Goal: Transaction & Acquisition: Purchase product/service

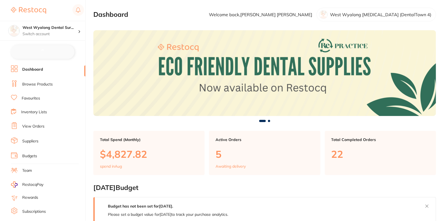
checkbox input "false"
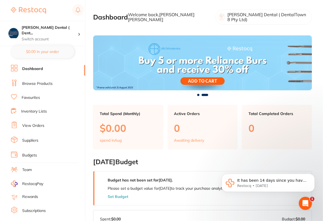
click at [26, 87] on li "Browse Products" at bounding box center [48, 84] width 74 height 8
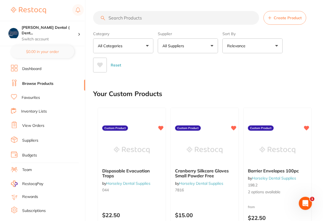
click at [213, 64] on div "Reset" at bounding box center [200, 62] width 215 height 19
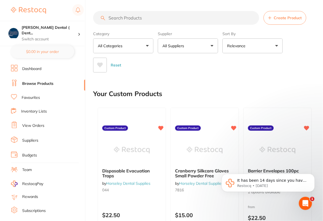
click at [32, 142] on li "Suppliers" at bounding box center [48, 140] width 74 height 8
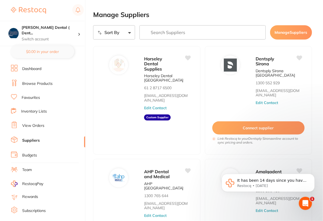
click at [206, 30] on input "search" at bounding box center [203, 32] width 126 height 14
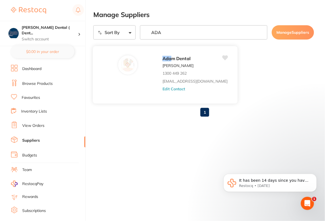
type input "ADA"
click at [162, 90] on button "Edit Contact" at bounding box center [173, 89] width 23 height 4
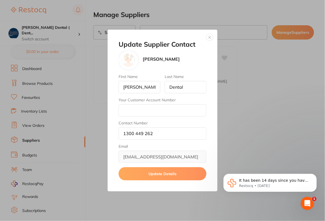
click at [209, 40] on button "button" at bounding box center [209, 37] width 7 height 7
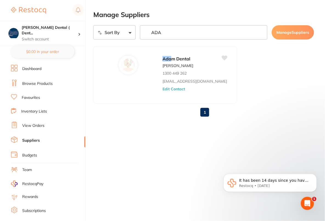
click at [228, 16] on h2 "Manage Suppliers" at bounding box center [203, 15] width 221 height 8
click at [260, 32] on input "ADA" at bounding box center [203, 32] width 127 height 14
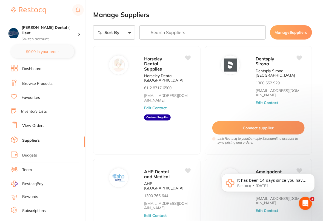
click at [218, 31] on input "search" at bounding box center [203, 32] width 126 height 14
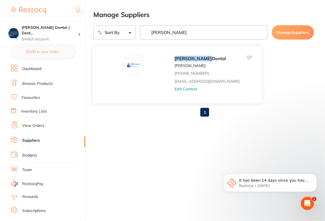
type input "ERSKINE"
click at [174, 90] on button "Edit Contact" at bounding box center [185, 89] width 23 height 4
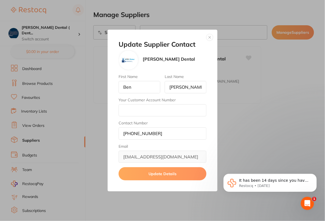
click at [210, 36] on button "button" at bounding box center [209, 37] width 7 height 7
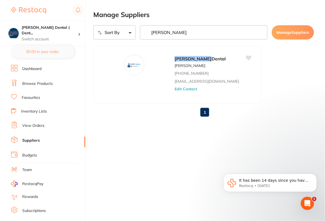
click at [255, 68] on ul "Erskine Dental Ben Stitt +61 2 65683773 sales@piksters.com Edit Contact" at bounding box center [203, 74] width 221 height 57
click at [261, 33] on input "ERSKINE" at bounding box center [203, 32] width 127 height 14
click at [255, 15] on h2 "Manage Suppliers" at bounding box center [203, 15] width 221 height 8
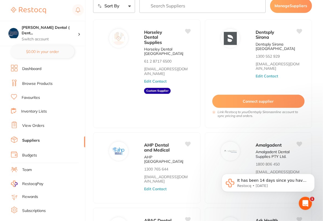
scroll to position [27, 0]
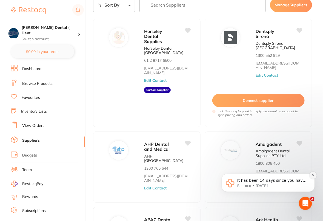
click at [314, 176] on icon "Dismiss notification" at bounding box center [313, 174] width 3 height 3
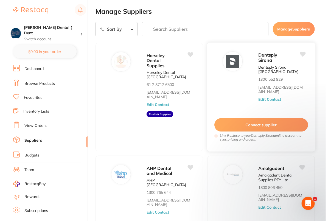
scroll to position [0, 0]
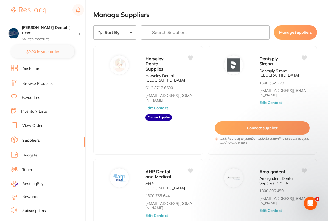
click at [200, 30] on input "search" at bounding box center [205, 32] width 129 height 14
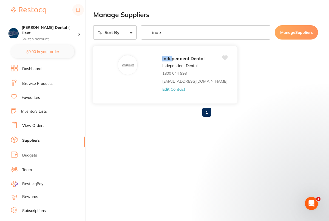
click at [165, 94] on div "Inde pendent Dental Independent Dental 1800 044 998 orders@independentdental.co…" at bounding box center [197, 76] width 70 height 43
click at [166, 89] on button "Edit Contact" at bounding box center [173, 89] width 23 height 4
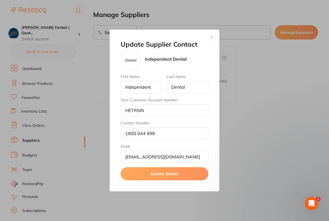
click at [213, 38] on button "button" at bounding box center [211, 37] width 7 height 7
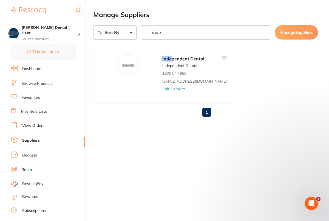
click at [210, 34] on input "inde" at bounding box center [206, 32] width 130 height 14
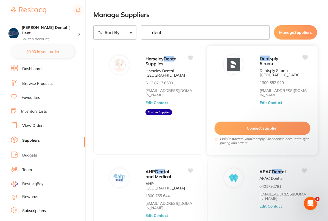
type input "dent"
click at [272, 100] on button "Edit Contact" at bounding box center [270, 102] width 23 height 4
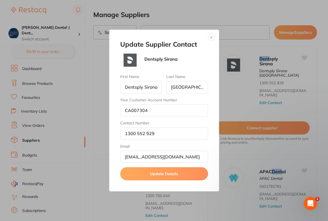
click at [208, 39] on button "button" at bounding box center [211, 37] width 7 height 7
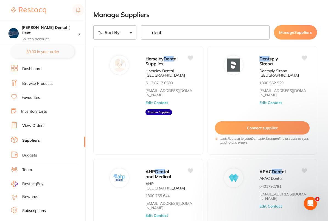
click at [238, 16] on h2 "Manage Suppliers" at bounding box center [205, 15] width 224 height 8
click at [33, 72] on li "Dashboard" at bounding box center [48, 69] width 74 height 8
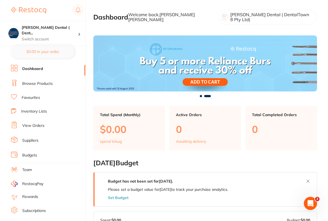
click at [51, 83] on link "Browse Products" at bounding box center [37, 83] width 30 height 5
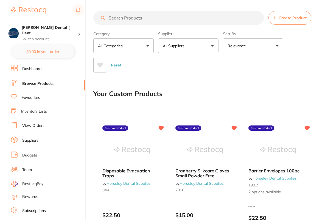
click at [201, 43] on button "All Suppliers" at bounding box center [188, 45] width 60 height 15
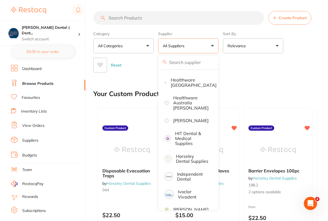
scroll to position [238, 0]
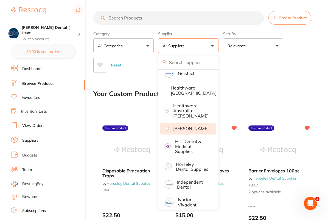
click at [199, 127] on p "[PERSON_NAME]" at bounding box center [190, 128] width 35 height 5
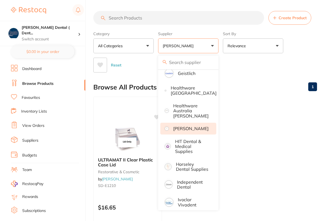
click at [301, 58] on div "Reset" at bounding box center [202, 62] width 219 height 19
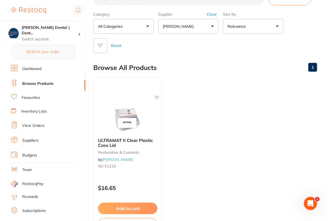
scroll to position [0, 0]
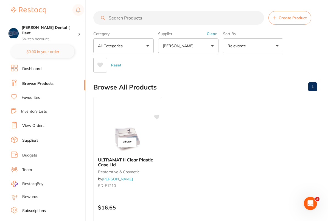
click at [263, 148] on ul "ULTRAMAT II Clear Plastic Case Lid restorative & cosmetic by Henry Schein Halas…" at bounding box center [205, 176] width 224 height 158
click at [35, 138] on link "Suppliers" at bounding box center [30, 140] width 16 height 5
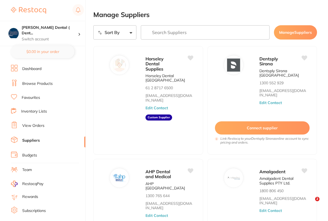
click at [197, 31] on input "search" at bounding box center [205, 32] width 129 height 14
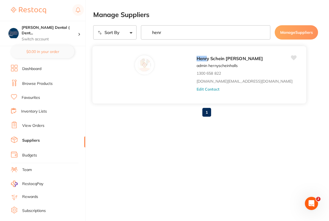
type input "henr"
click at [197, 90] on button "Edit Contact" at bounding box center [208, 89] width 23 height 4
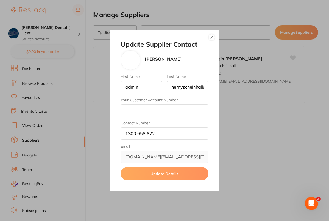
click at [214, 37] on button "button" at bounding box center [211, 37] width 7 height 7
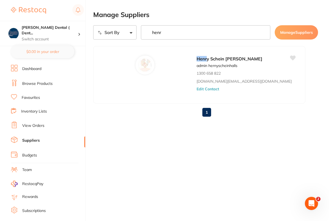
click at [289, 81] on ul "Henr y Schein Halas admin hernyscheinhalls 1300 658 822 customer.care@henrysche…" at bounding box center [205, 74] width 225 height 57
click at [30, 69] on link "Dashboard" at bounding box center [31, 68] width 19 height 5
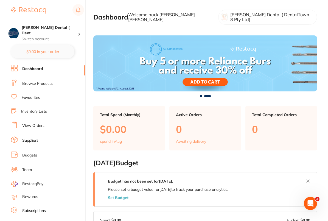
click at [29, 98] on link "Favourites" at bounding box center [31, 97] width 18 height 5
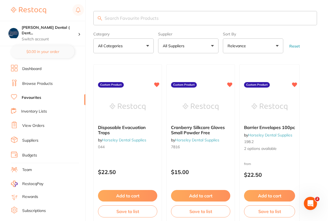
click at [312, 57] on main "Category All Categories All Categories No categories found Clear Category false…" at bounding box center [210, 206] width 235 height 413
click at [37, 69] on link "Dashboard" at bounding box center [31, 68] width 19 height 5
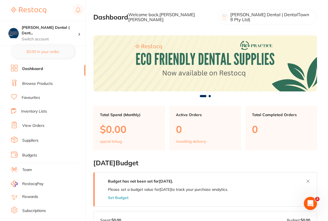
click at [31, 139] on link "Suppliers" at bounding box center [30, 140] width 16 height 5
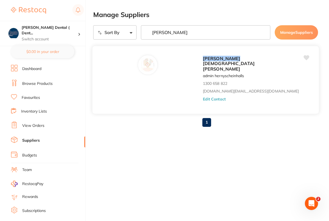
type input "henry"
click at [203, 97] on button "Edit Contact" at bounding box center [214, 99] width 23 height 4
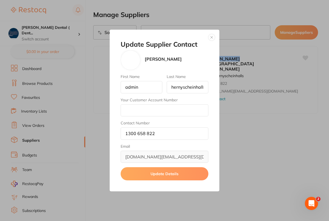
click at [213, 36] on button "button" at bounding box center [211, 37] width 7 height 7
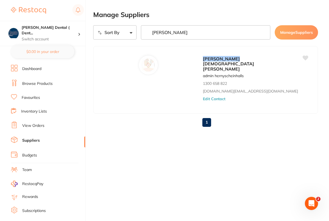
click at [311, 69] on ul "Henry Schein Halas admin hernyscheinhalls 1300 658 822 customer.care@henryschei…" at bounding box center [205, 79] width 225 height 67
click at [33, 68] on link "Dashboard" at bounding box center [31, 68] width 19 height 5
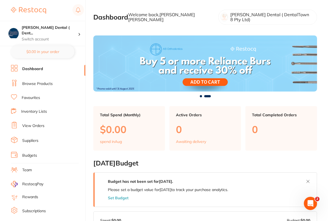
click at [39, 85] on link "Browse Products" at bounding box center [37, 83] width 30 height 5
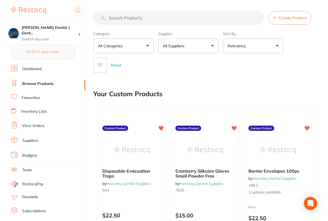
click at [206, 92] on div "Your Custom Products" at bounding box center [205, 93] width 224 height 18
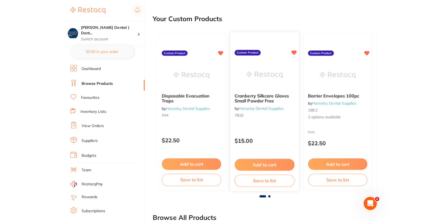
scroll to position [79, 0]
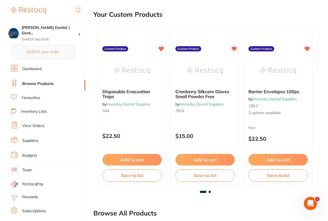
click at [289, 16] on div "Your Custom Products" at bounding box center [205, 14] width 224 height 18
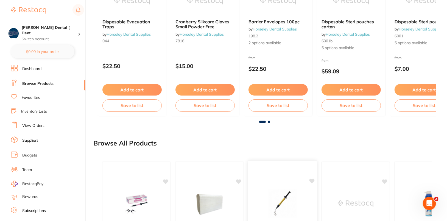
scroll to position [131, 0]
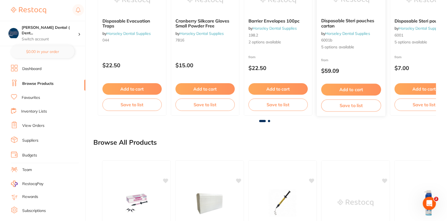
click at [370, 56] on div "Disposable Steri pouches carton by Horseley Dental Supplies 6001b 5 options ava…" at bounding box center [350, 36] width 69 height 159
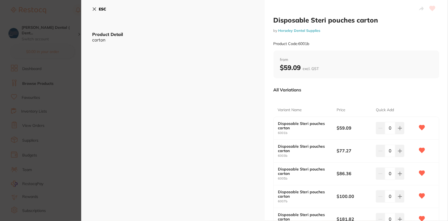
click at [98, 10] on button "ESC" at bounding box center [99, 8] width 14 height 9
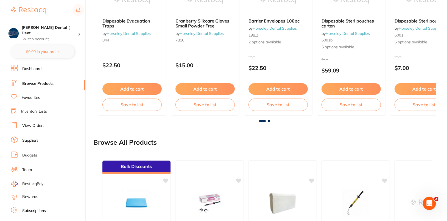
click at [36, 69] on link "Dashboard" at bounding box center [31, 68] width 19 height 5
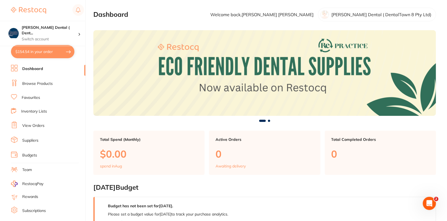
click at [28, 56] on button "$154.54 in your order" at bounding box center [42, 51] width 63 height 13
checkbox input "true"
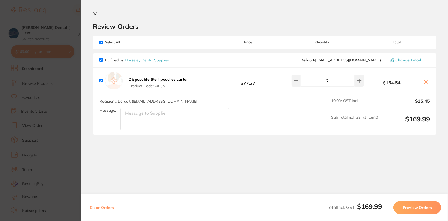
click at [101, 42] on input "checkbox" at bounding box center [101, 43] width 4 height 4
checkbox input "false"
click at [226, 18] on div "Review Orders" at bounding box center [265, 21] width 344 height 19
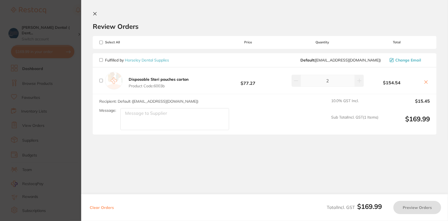
click at [93, 14] on icon at bounding box center [95, 14] width 4 height 4
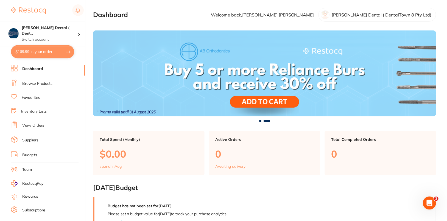
scroll to position [131, 0]
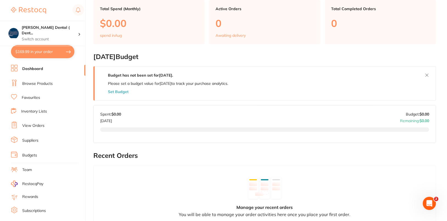
click at [29, 100] on li "Favourites" at bounding box center [48, 97] width 74 height 7
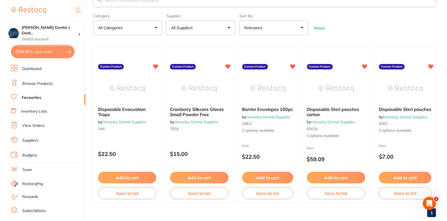
scroll to position [29, 0]
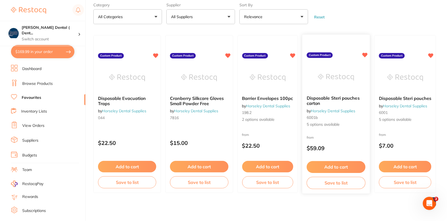
click at [327, 69] on img at bounding box center [336, 78] width 36 height 28
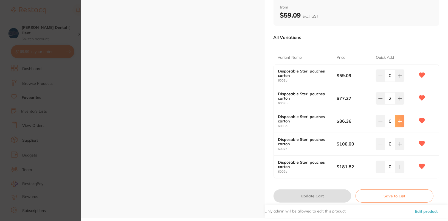
click at [400, 122] on icon at bounding box center [400, 121] width 4 height 4
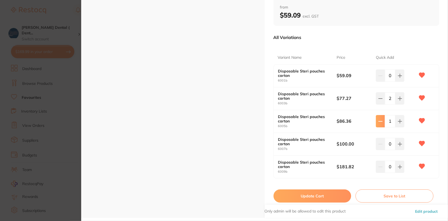
click at [378, 123] on icon at bounding box center [380, 121] width 4 height 4
type input "0"
click at [201, 106] on div "ESC Product Detail carton" at bounding box center [173, 83] width 184 height 270
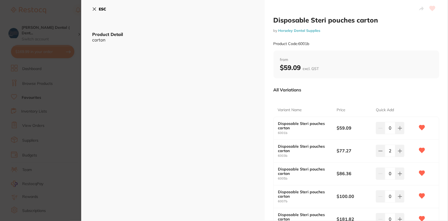
click at [102, 10] on b "ESC" at bounding box center [102, 9] width 7 height 5
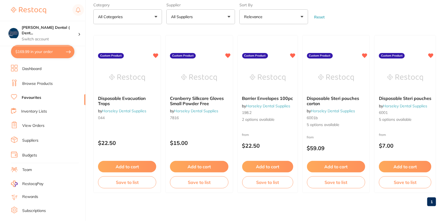
click at [386, 27] on main "Category All Categories All Categories No categories found Clear Category false…" at bounding box center [269, 96] width 353 height 250
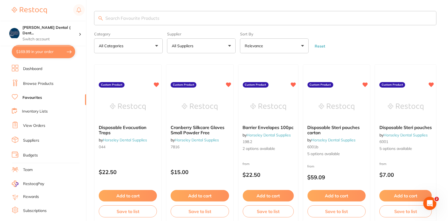
scroll to position [0, 0]
click at [392, 32] on form "Category All Categories All Categories No categories found Clear Category false…" at bounding box center [264, 42] width 342 height 24
click at [40, 57] on button "$169.99 in your order" at bounding box center [42, 51] width 63 height 13
checkbox input "true"
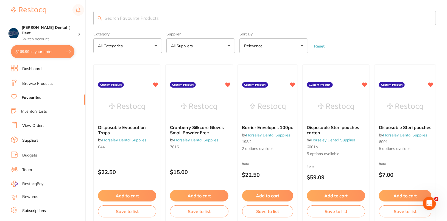
checkbox input "true"
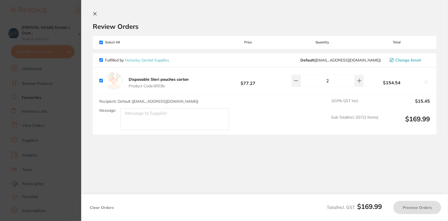
checkbox input "true"
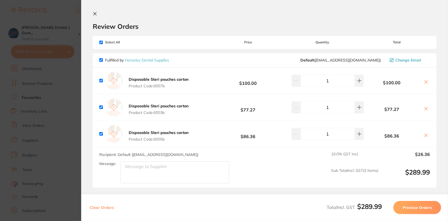
click at [207, 19] on div "Review Orders" at bounding box center [265, 21] width 344 height 19
click at [96, 14] on icon at bounding box center [95, 13] width 3 height 3
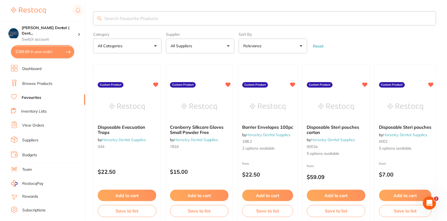
scroll to position [1, 0]
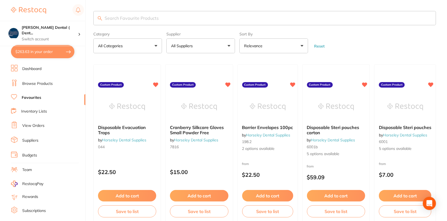
click at [38, 56] on button "$263.63 in your order" at bounding box center [42, 51] width 63 height 13
checkbox input "true"
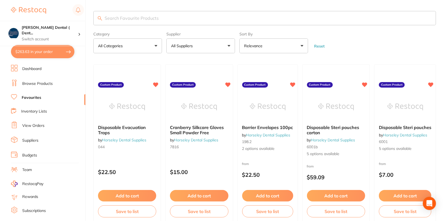
checkbox input "true"
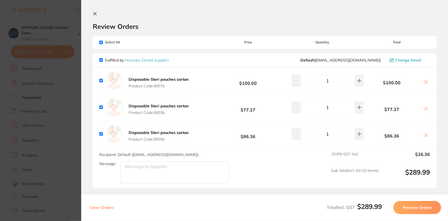
click at [305, 10] on section "Review Orders Your orders are being processed and we will notify you once we ha…" at bounding box center [264, 110] width 367 height 221
click at [339, 18] on div "Review Orders" at bounding box center [265, 21] width 344 height 19
click at [36, 60] on section "Update RRP Set your pre negotiated price for this item. Item Agreed RRP (excl. …" at bounding box center [224, 110] width 448 height 221
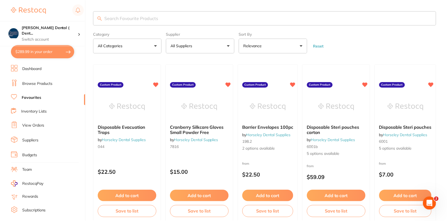
scroll to position [1, 0]
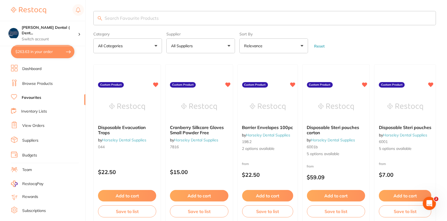
click at [33, 57] on button "$263.63 in your order" at bounding box center [42, 51] width 63 height 13
checkbox input "true"
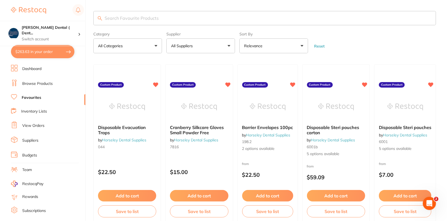
checkbox input "true"
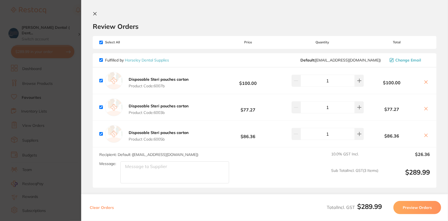
click at [312, 29] on h2 "Review Orders" at bounding box center [265, 26] width 344 height 8
click at [95, 14] on icon at bounding box center [95, 14] width 4 height 4
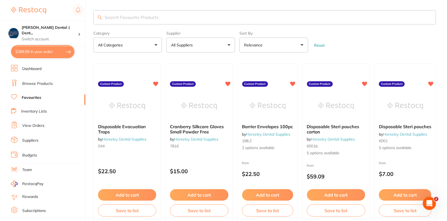
click at [371, 51] on form "Category All Categories All Categories No categories found Clear Category false…" at bounding box center [264, 41] width 342 height 24
click at [395, 33] on form "Category All Categories All Categories No categories found Clear Category false…" at bounding box center [264, 41] width 342 height 24
click at [37, 54] on button "$289.99 in your order" at bounding box center [42, 51] width 63 height 13
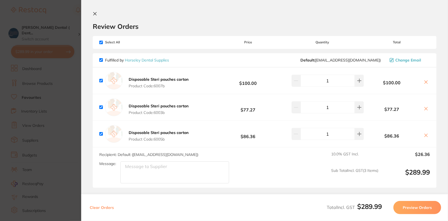
click at [63, 78] on section "Update RRP Set your pre negotiated price for this item. Item Agreed RRP (excl. …" at bounding box center [224, 110] width 448 height 221
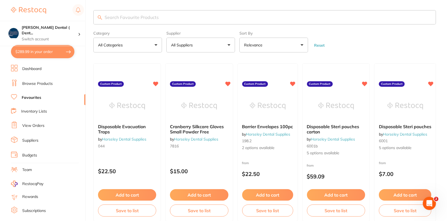
click at [379, 47] on form "Category All Categories All Categories No categories found Clear Category false…" at bounding box center [264, 41] width 342 height 24
click at [208, 44] on button "All Suppliers" at bounding box center [200, 45] width 69 height 15
click at [360, 45] on form "Category All Categories All Categories No categories found Clear Category false…" at bounding box center [264, 41] width 342 height 24
click at [42, 84] on link "Browse Products" at bounding box center [37, 83] width 30 height 5
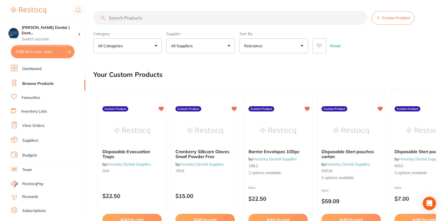
click at [206, 47] on button "All Suppliers" at bounding box center [200, 45] width 69 height 15
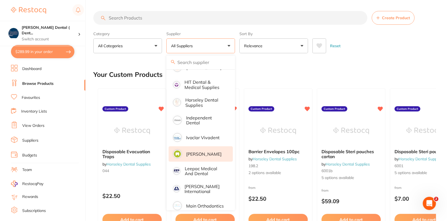
scroll to position [324, 0]
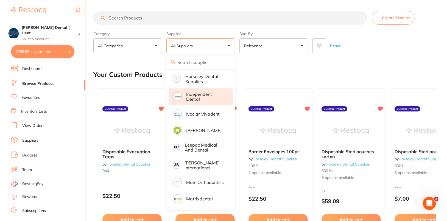
click at [201, 92] on p "Independent Dental" at bounding box center [205, 97] width 39 height 10
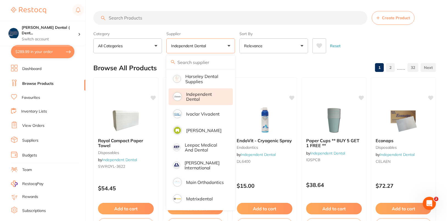
click at [395, 40] on div "Reset" at bounding box center [371, 43] width 119 height 19
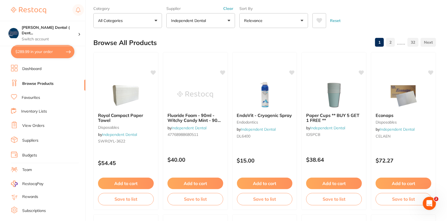
scroll to position [0, 0]
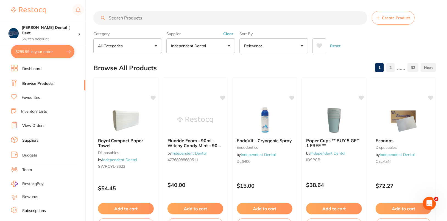
click at [28, 139] on link "Suppliers" at bounding box center [30, 140] width 16 height 5
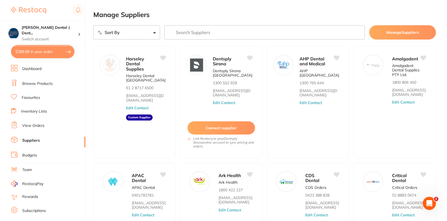
click at [246, 14] on h2 "Manage Suppliers" at bounding box center [264, 15] width 342 height 8
